Goal: Information Seeking & Learning: Find specific fact

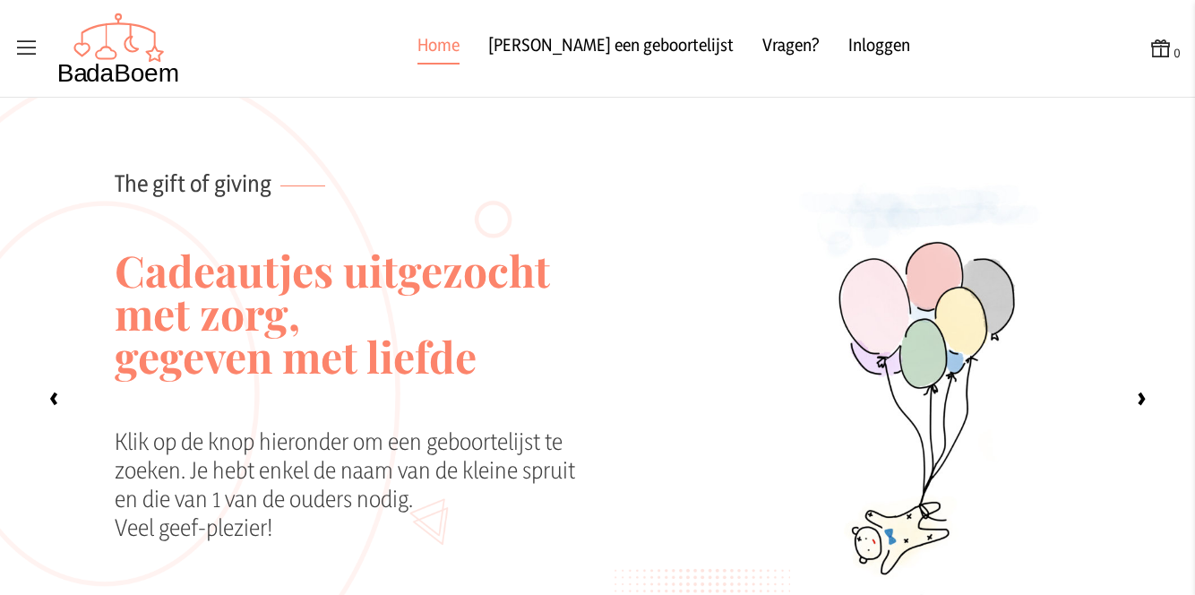
scroll to position [1526, 0]
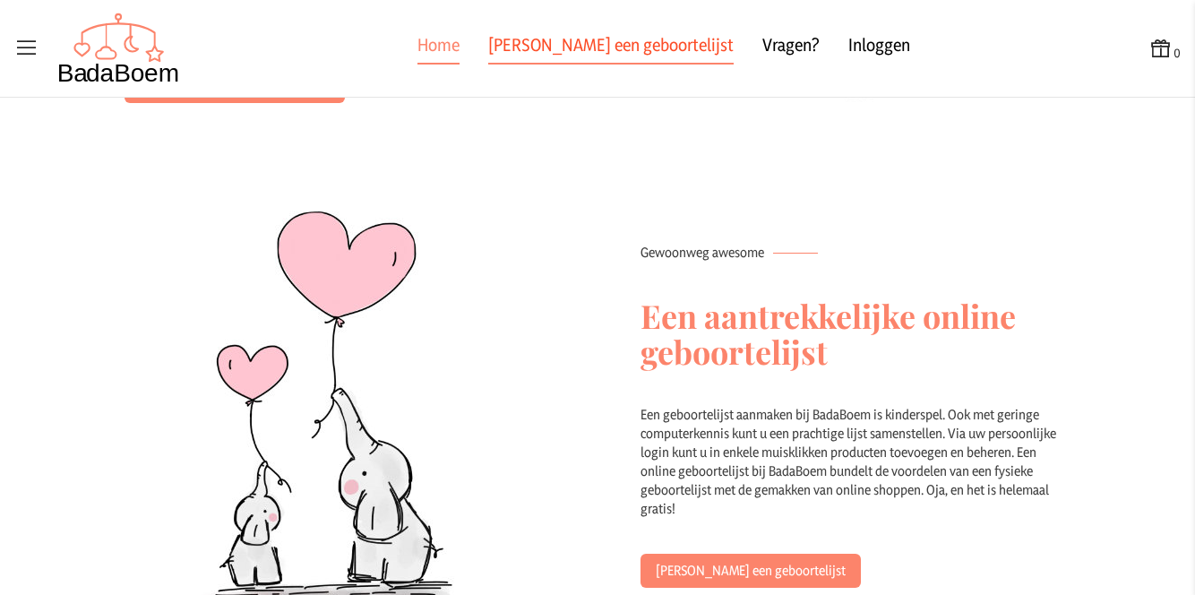
click at [641, 53] on link "[PERSON_NAME] een geboortelijst" at bounding box center [610, 48] width 245 height 32
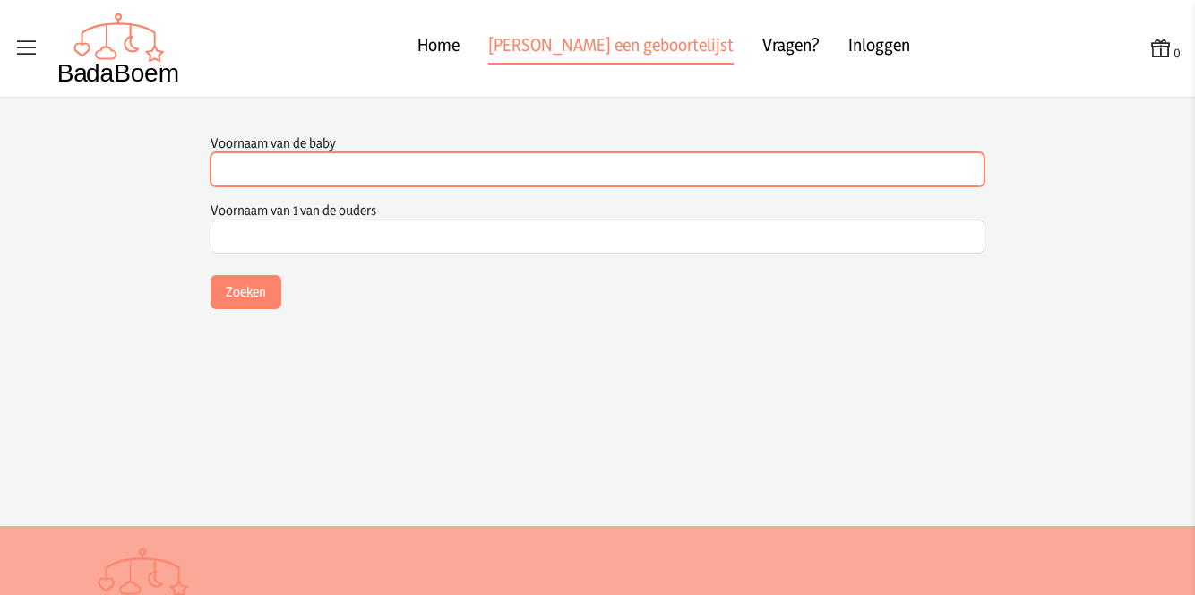
click at [485, 166] on input "Voornaam van de baby" at bounding box center [598, 169] width 774 height 34
type input "rosa"
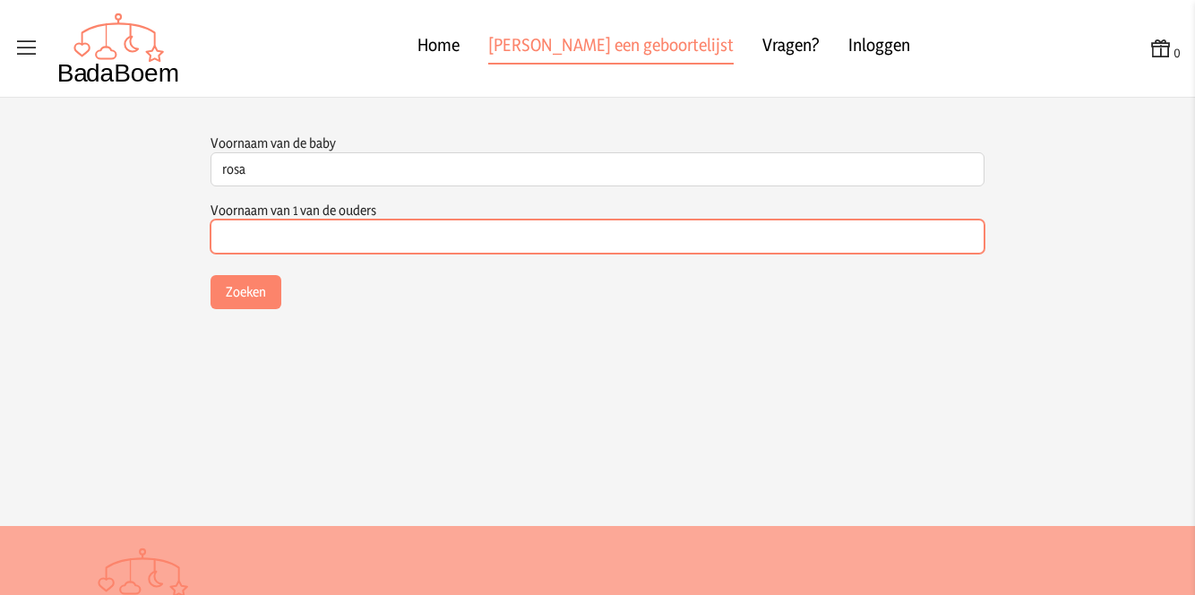
click at [442, 241] on input "Voornaam van 1 van de ouders" at bounding box center [598, 236] width 774 height 34
type input "wouters"
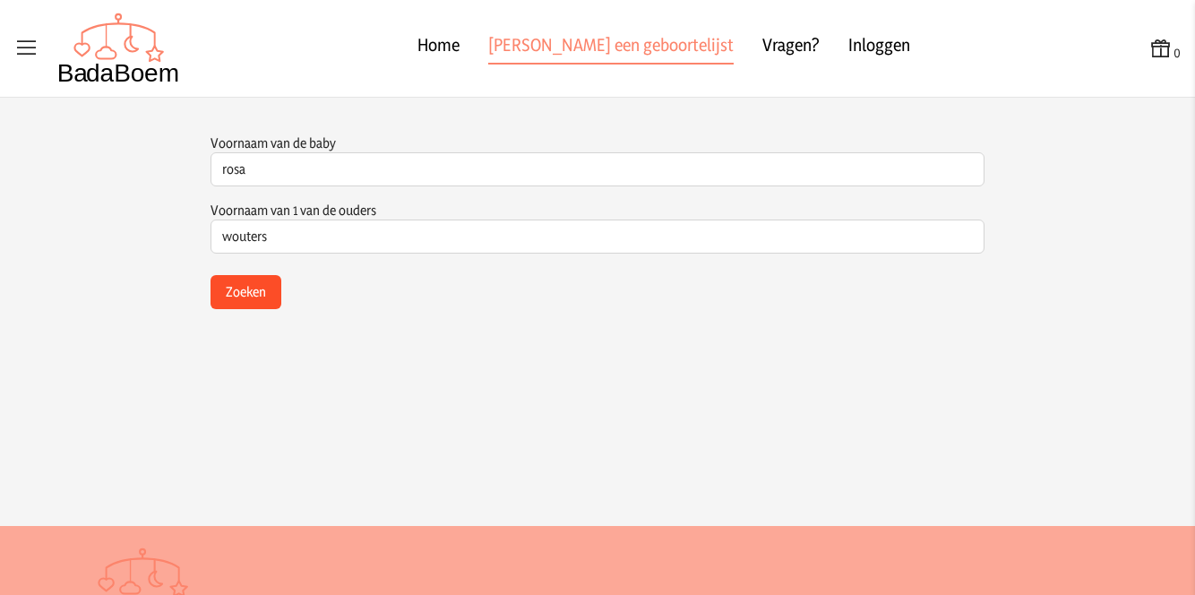
click at [252, 284] on button "Zoeken" at bounding box center [246, 292] width 71 height 34
click at [253, 295] on button "Zoeken" at bounding box center [246, 292] width 71 height 34
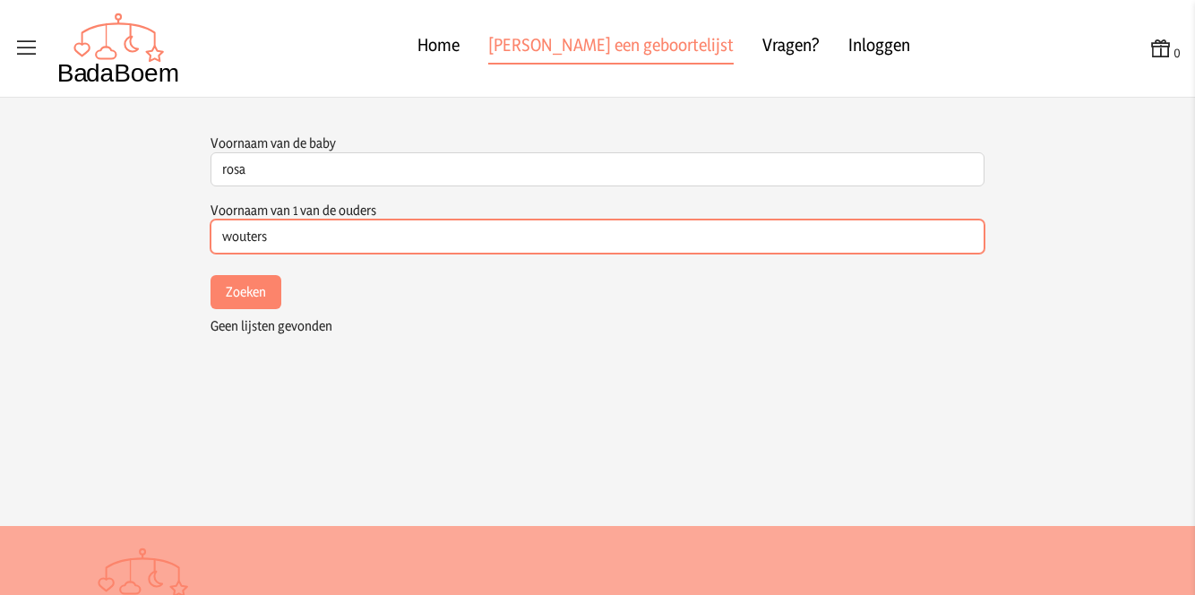
drag, startPoint x: 274, startPoint y: 236, endPoint x: 215, endPoint y: 236, distance: 59.1
click at [215, 236] on input "wouters" at bounding box center [598, 236] width 774 height 34
type input "linde"
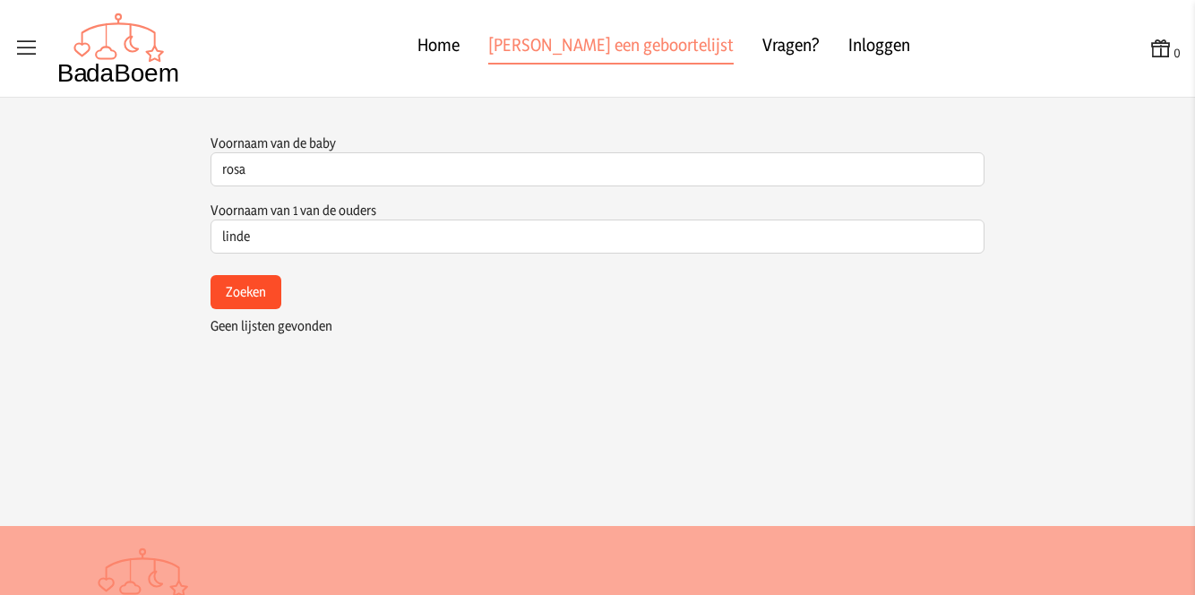
click at [225, 295] on button "Zoeken" at bounding box center [246, 292] width 71 height 34
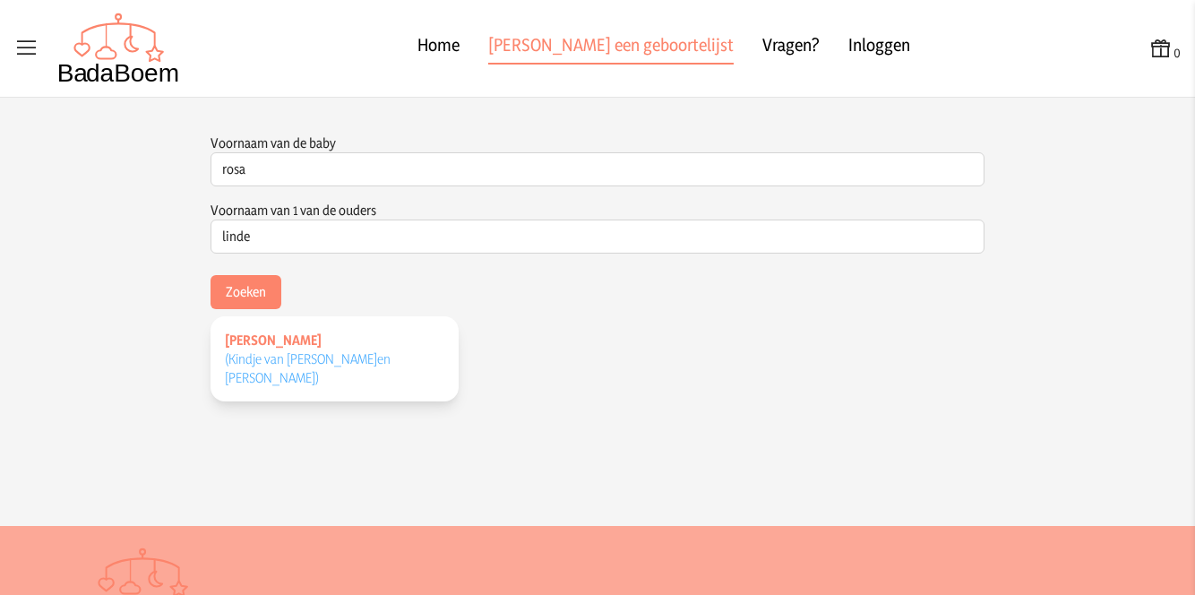
click at [262, 335] on span "[PERSON_NAME]" at bounding box center [273, 339] width 97 height 17
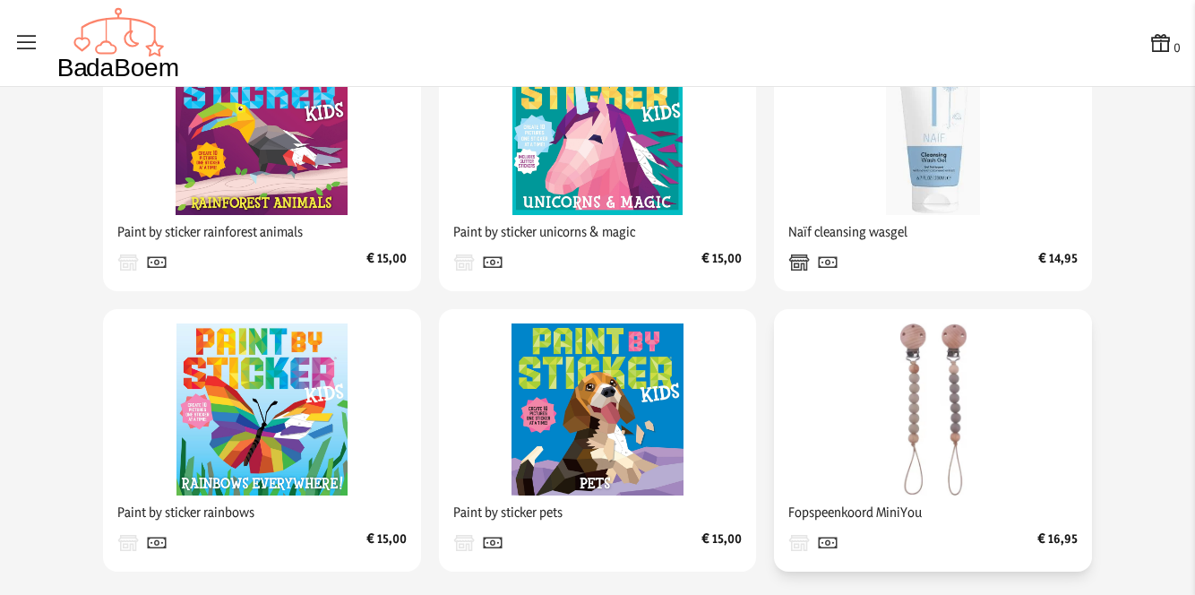
scroll to position [442, 0]
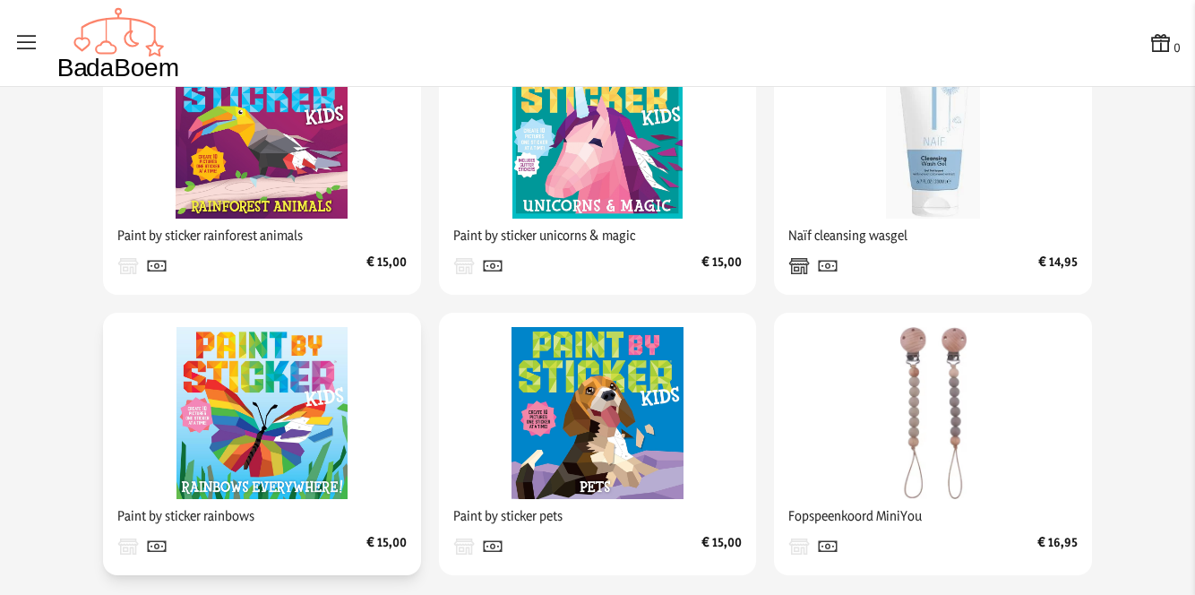
click at [297, 413] on img at bounding box center [262, 413] width 172 height 172
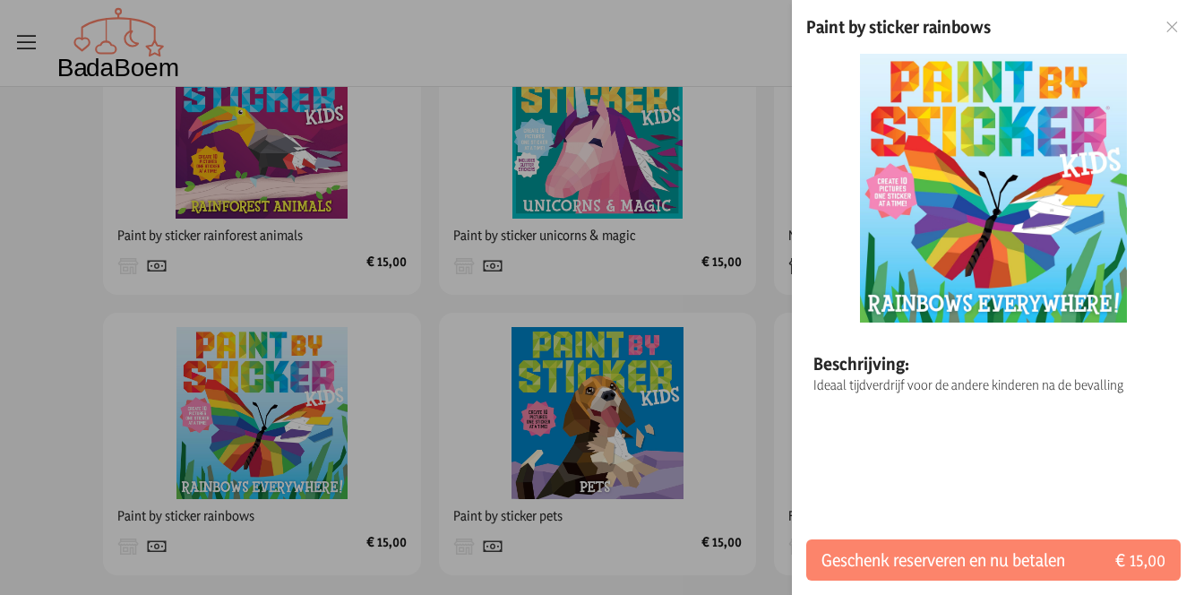
click at [451, 300] on div at bounding box center [597, 297] width 1195 height 595
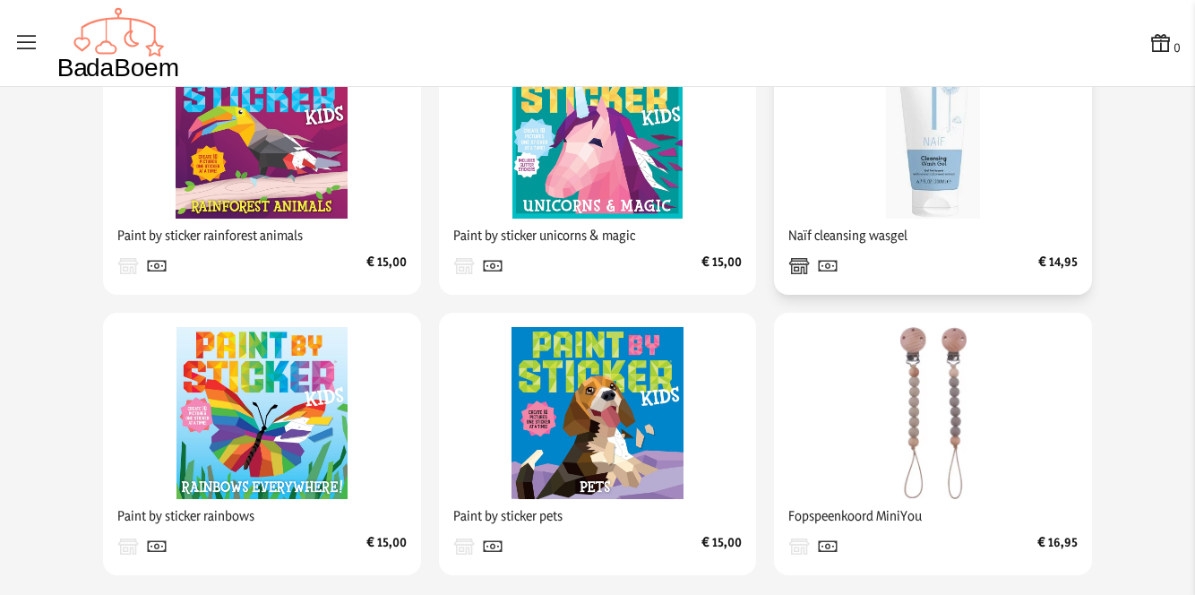
click at [919, 159] on img at bounding box center [934, 133] width 172 height 172
